Goal: Transaction & Acquisition: Purchase product/service

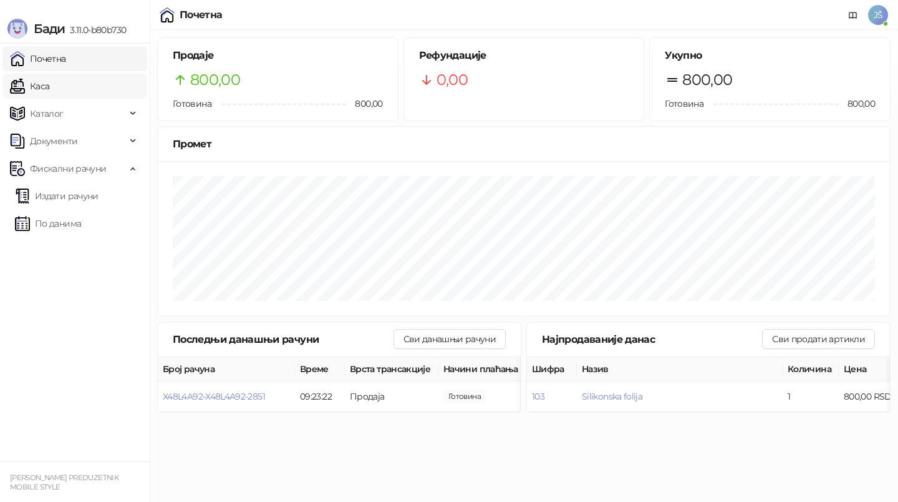
click at [34, 87] on link "Каса" at bounding box center [29, 86] width 39 height 25
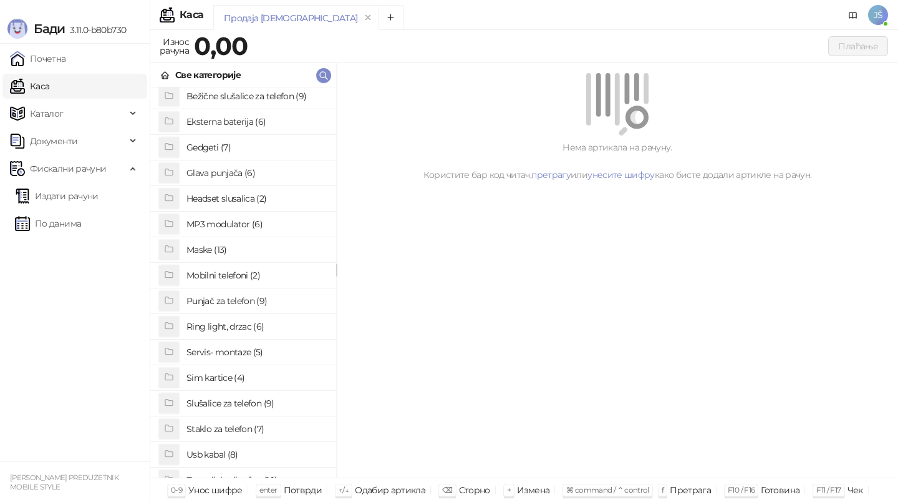
scroll to position [66, 0]
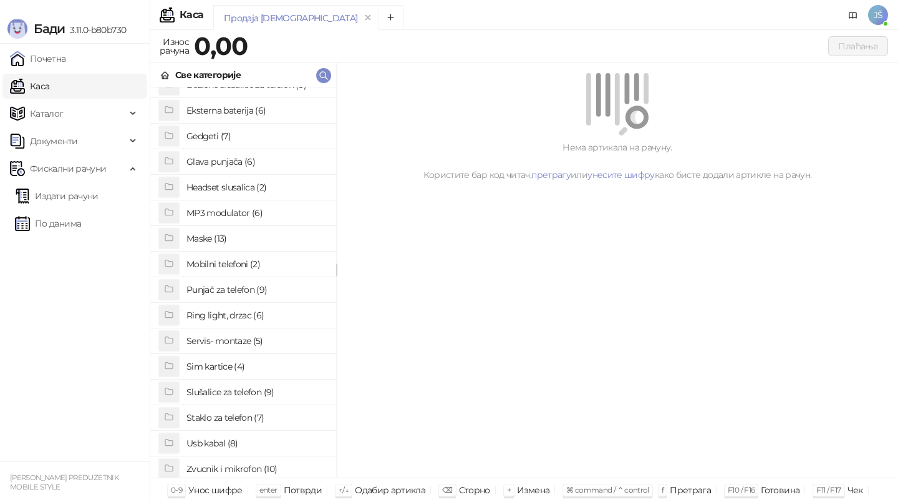
click at [233, 363] on h4 "Sim kartice (4)" at bounding box center [257, 366] width 140 height 20
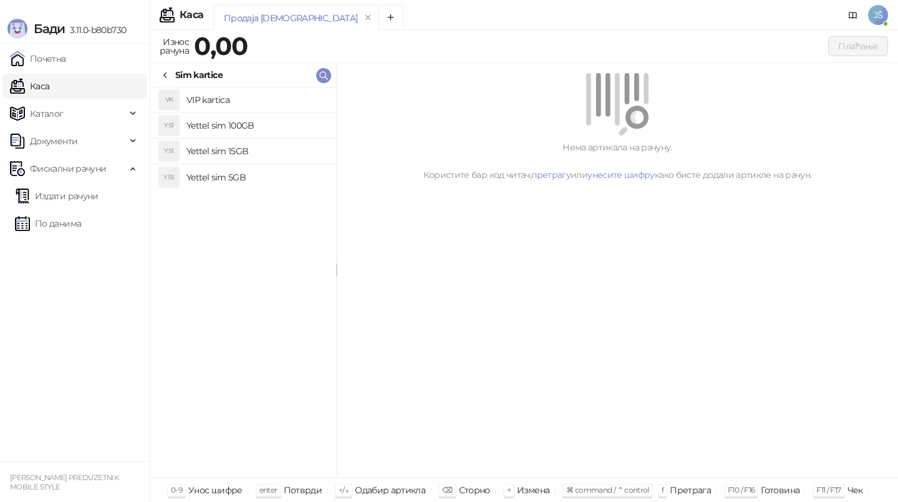
click at [217, 122] on h4 "Yettel sim 100GB" at bounding box center [257, 125] width 140 height 20
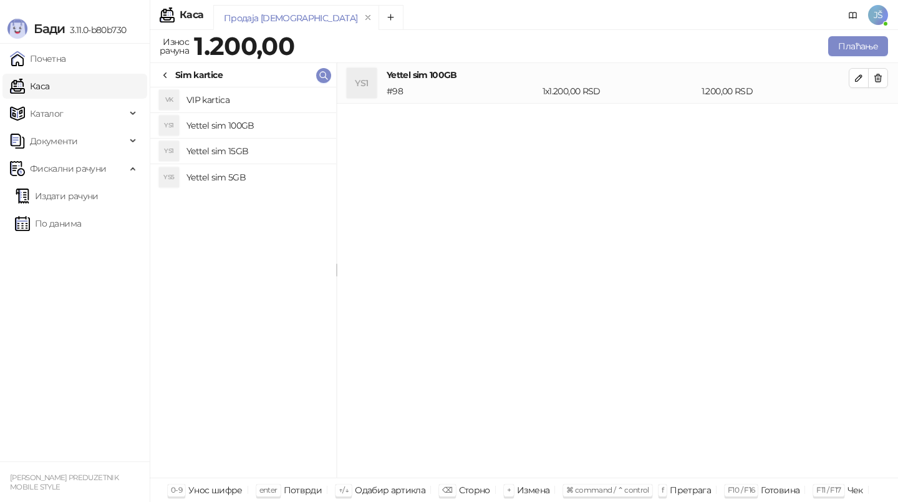
click at [165, 70] on icon at bounding box center [165, 75] width 10 height 10
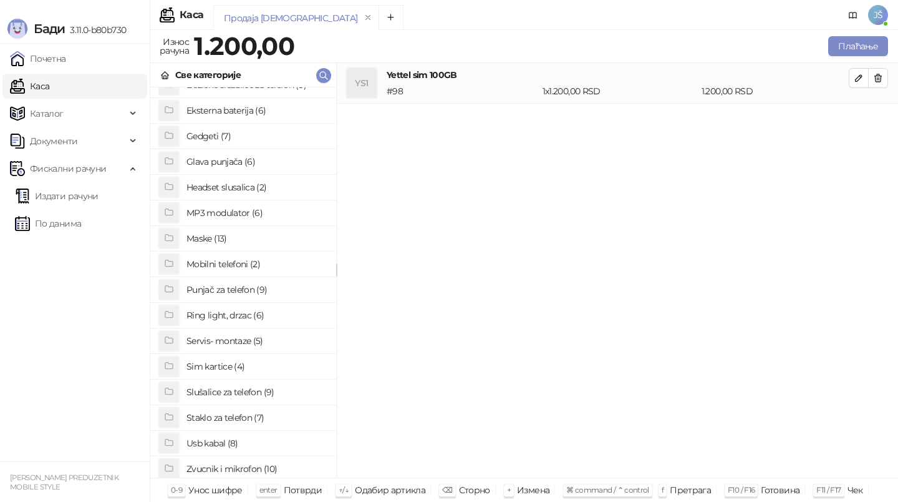
scroll to position [96, 0]
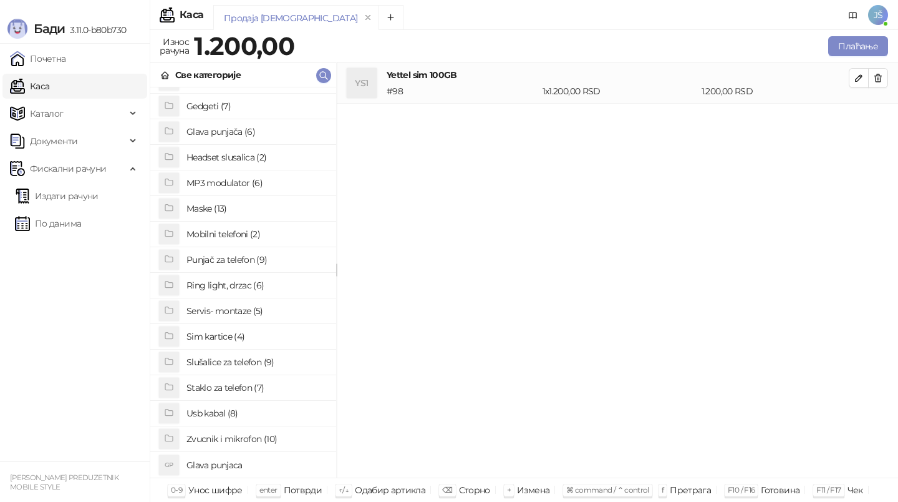
click at [248, 387] on h4 "Staklo za telefon (7)" at bounding box center [257, 387] width 140 height 20
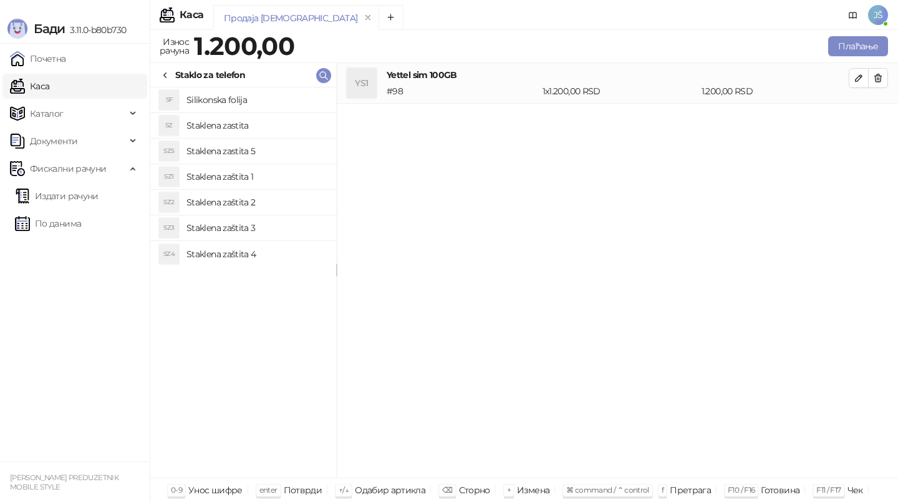
click at [242, 92] on h4 "Silikonska folija" at bounding box center [257, 100] width 140 height 20
click at [863, 150] on div "YS1 Yettel sim 100GB # 98 1 x 1.200,00 RSD 1.200,00 RSD SF Silikonska folija # …" at bounding box center [617, 270] width 561 height 415
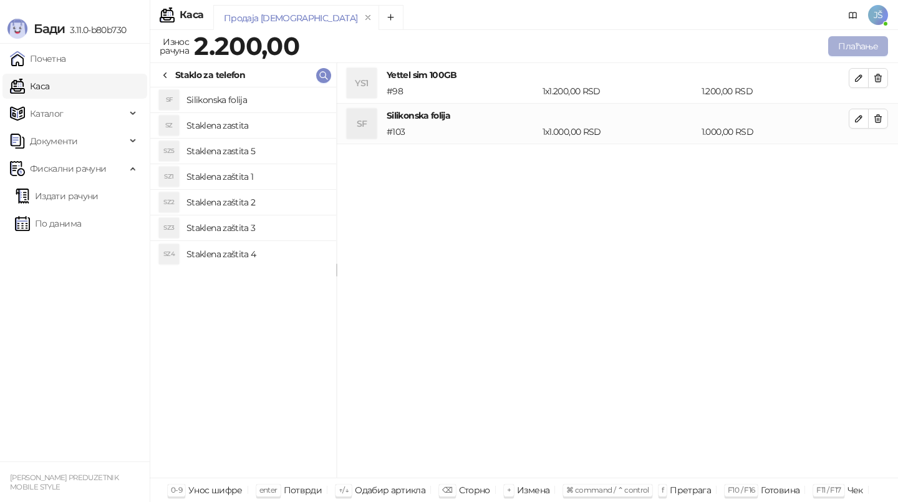
click at [858, 39] on button "Плаћање" at bounding box center [858, 46] width 60 height 20
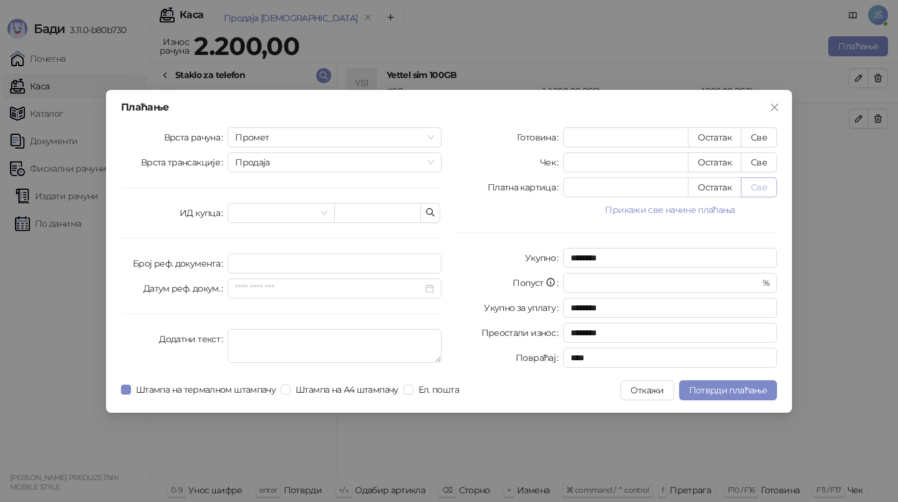
click at [757, 193] on button "Све" at bounding box center [759, 187] width 36 height 20
type input "****"
click at [750, 392] on span "Потврди плаћање" at bounding box center [728, 389] width 78 height 11
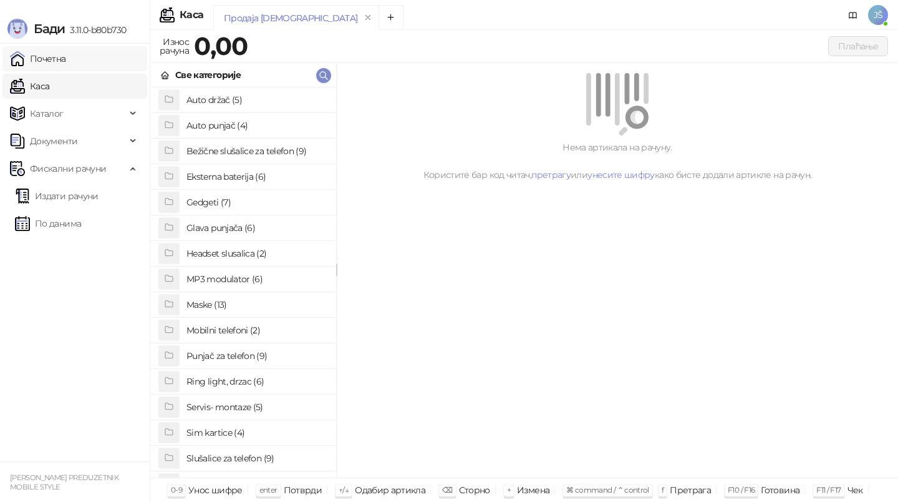
click at [33, 54] on link "Почетна" at bounding box center [38, 58] width 56 height 25
